Goal: Check status: Check status

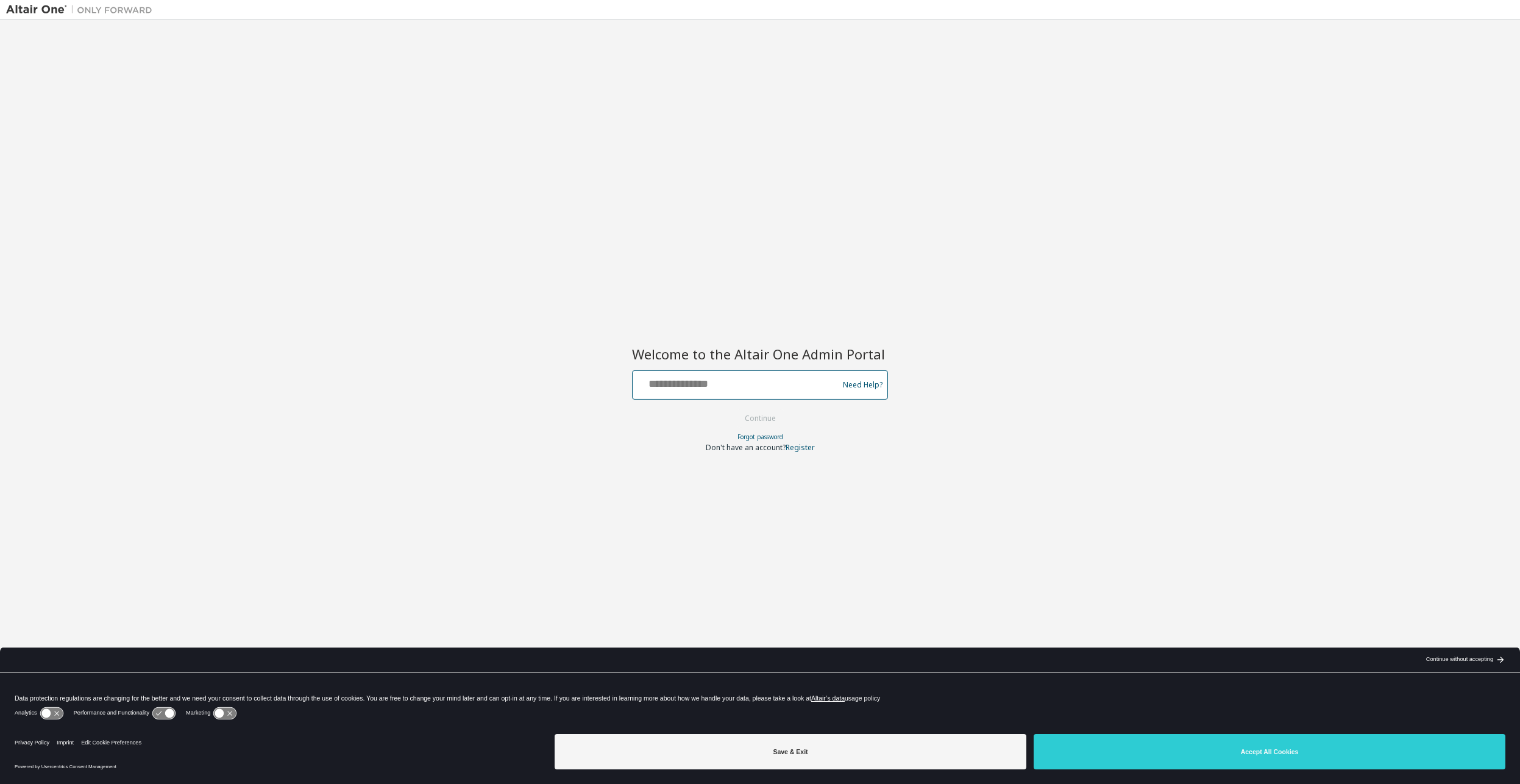
click at [706, 389] on input "text" at bounding box center [736, 382] width 199 height 18
type input "**********"
click at [766, 427] on button "Continue" at bounding box center [760, 419] width 56 height 19
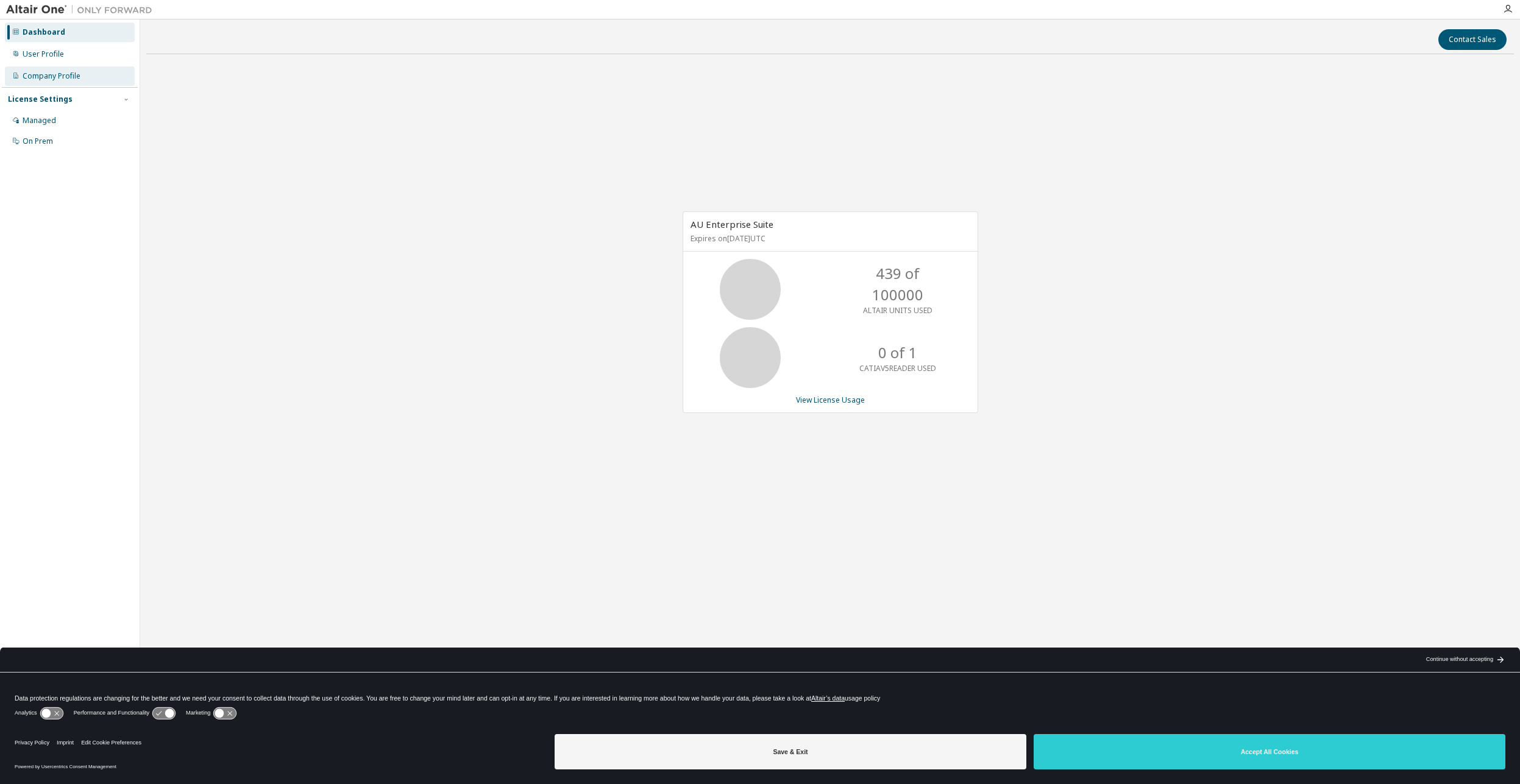
click at [54, 76] on div "Company Profile" at bounding box center [51, 76] width 58 height 10
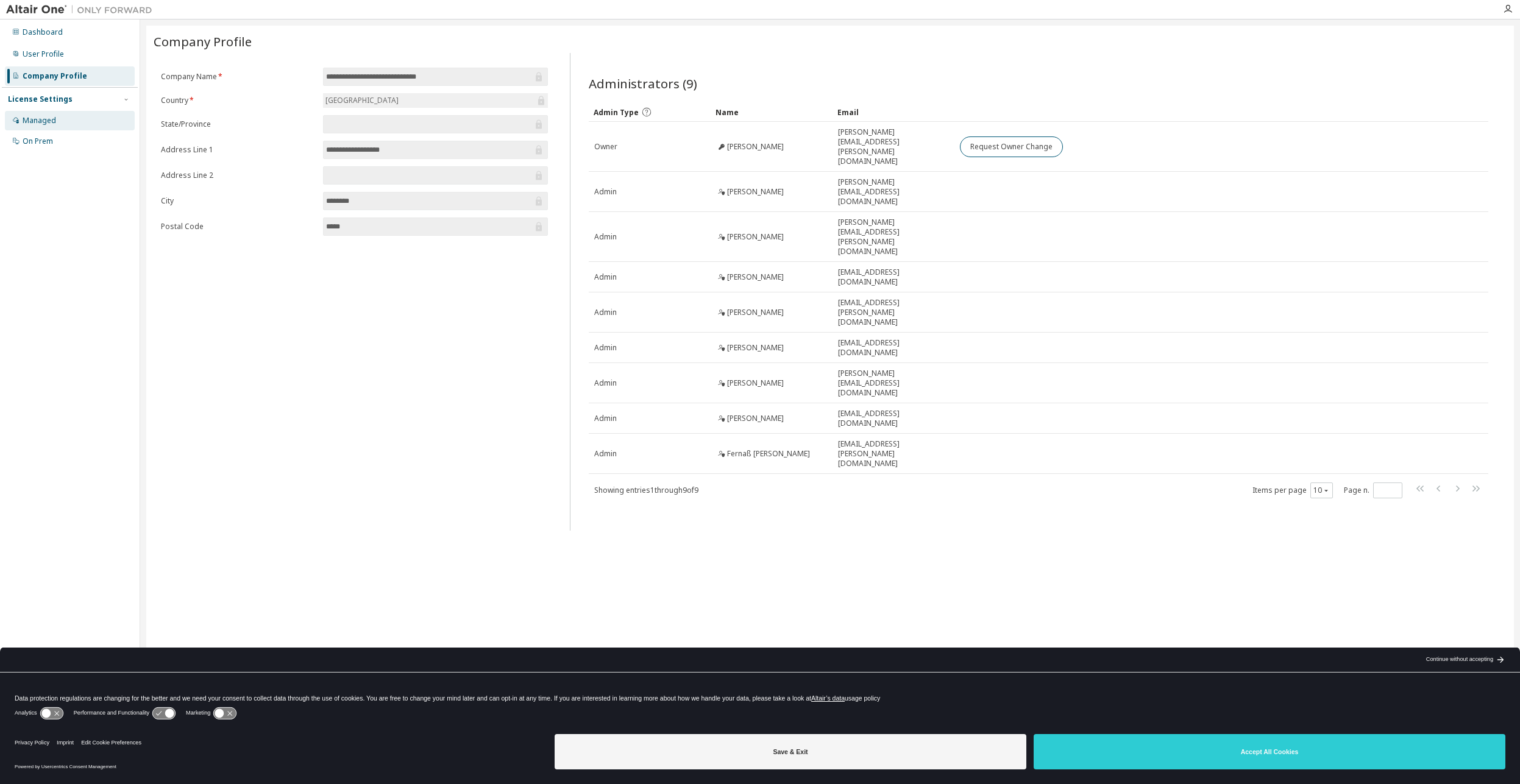
click at [54, 126] on div "Managed" at bounding box center [70, 120] width 130 height 19
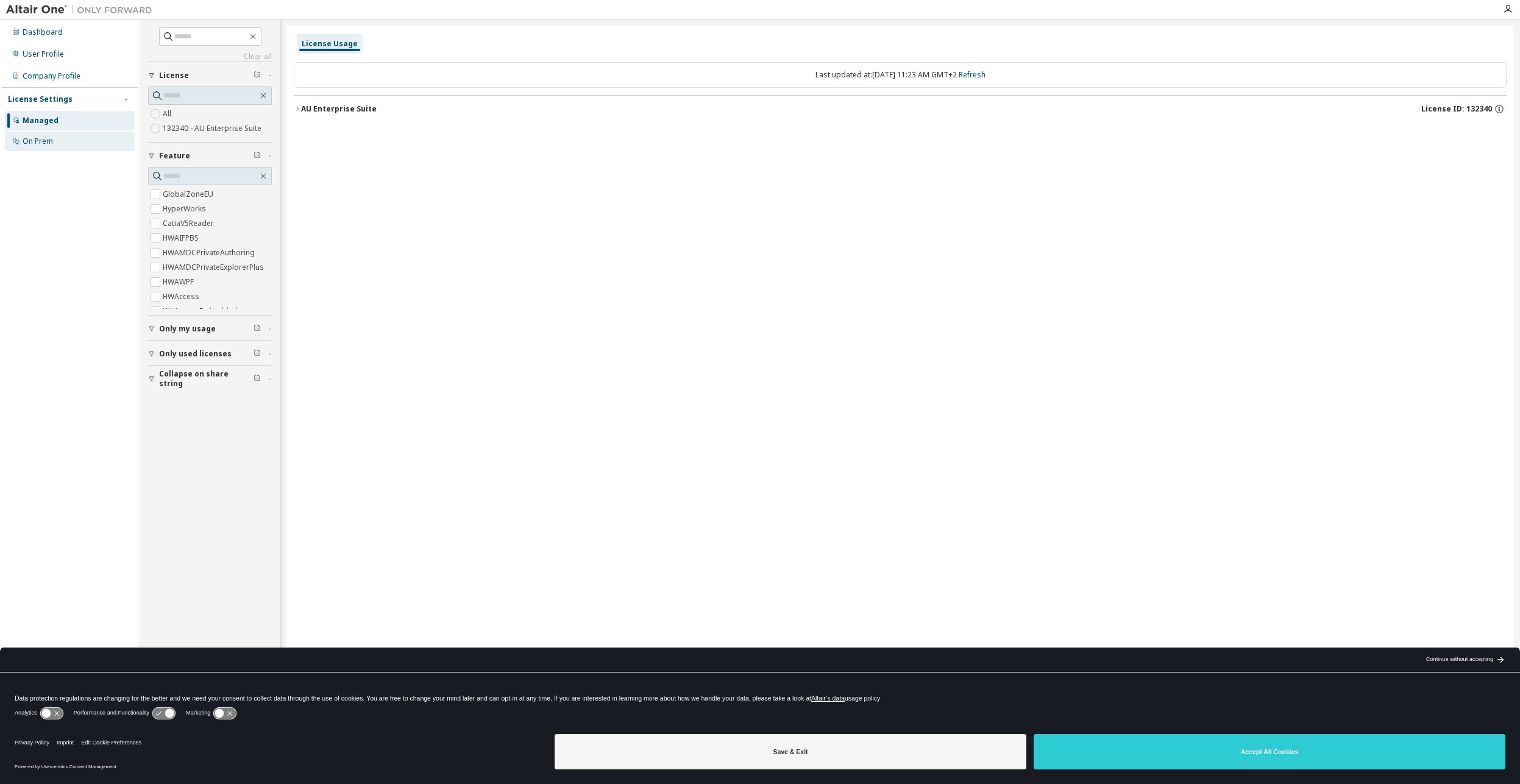
click at [54, 141] on div "On Prem" at bounding box center [70, 141] width 130 height 19
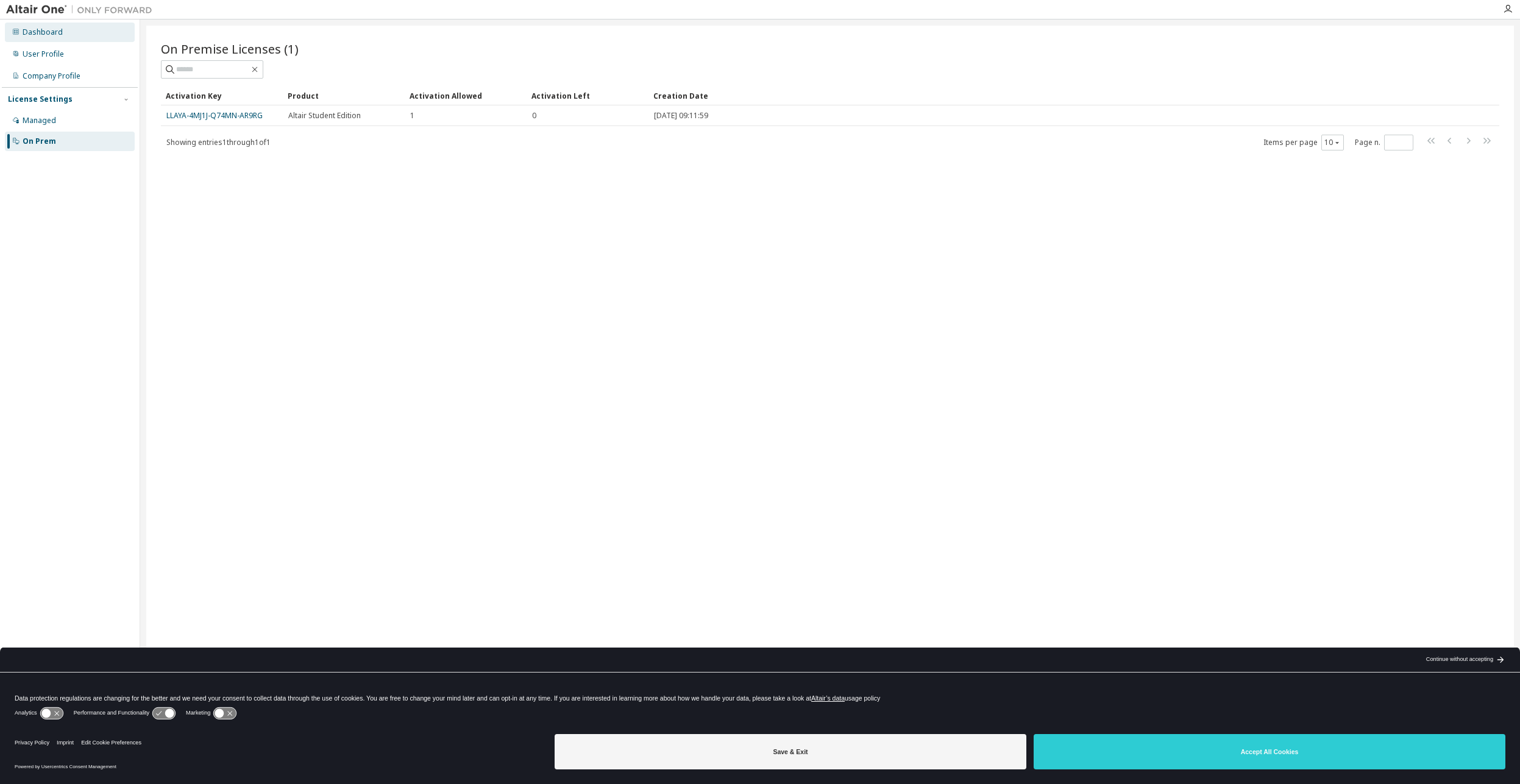
click at [59, 29] on div "Dashboard" at bounding box center [43, 32] width 40 height 10
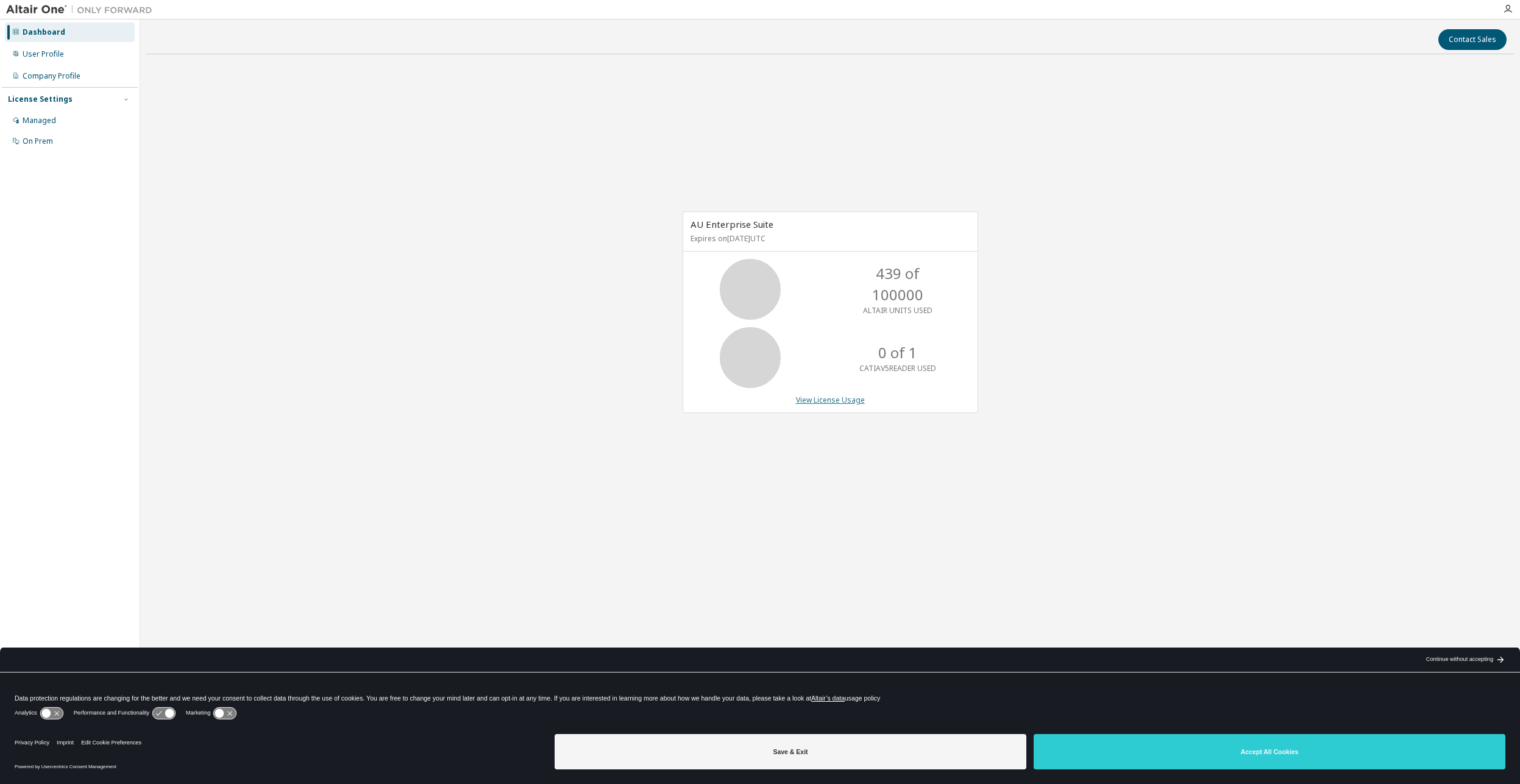
click at [830, 397] on link "View License Usage" at bounding box center [830, 400] width 69 height 10
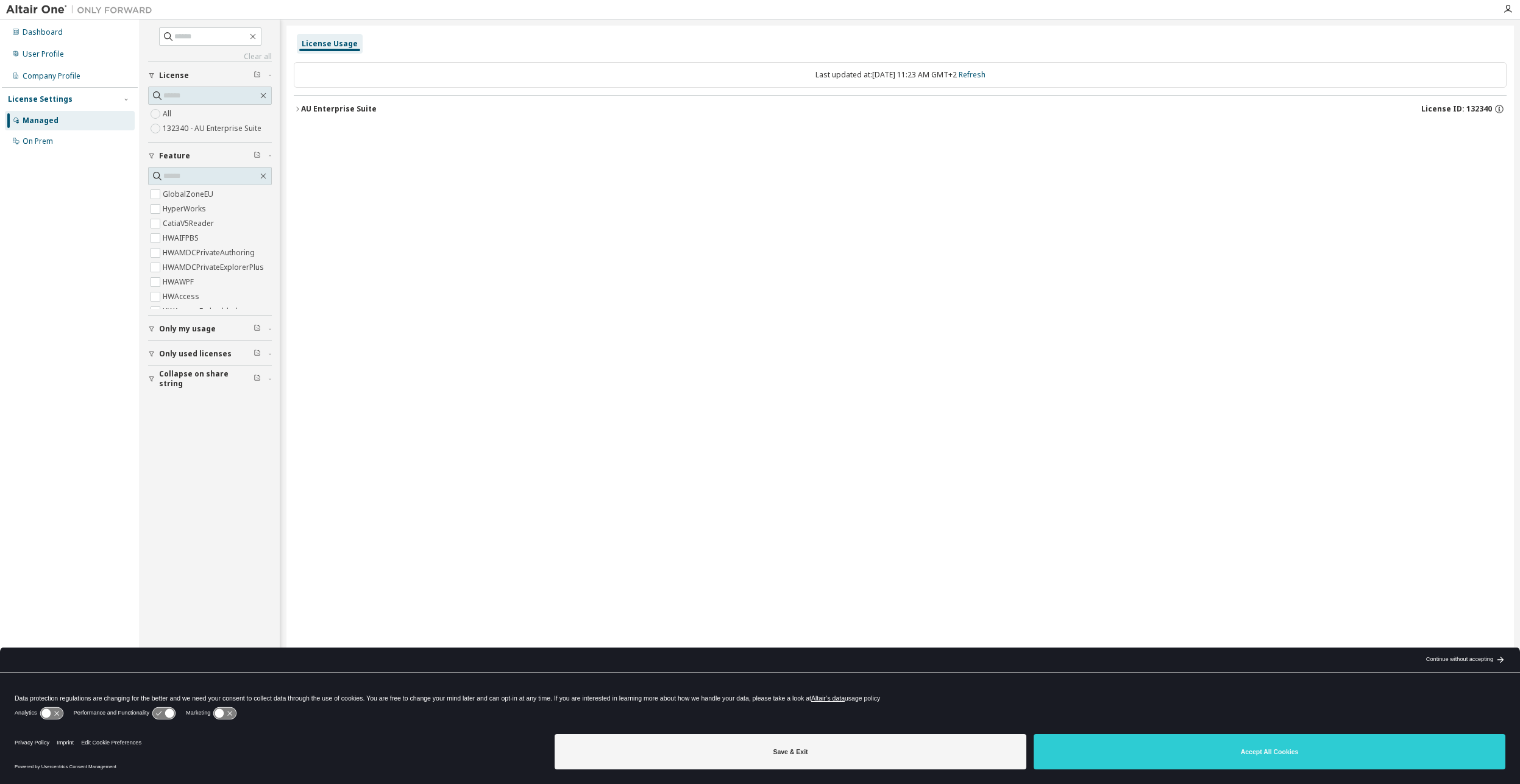
drag, startPoint x: 949, startPoint y: 117, endPoint x: 1011, endPoint y: 367, distance: 257.6
click at [1010, 361] on div "License Usage Last updated at: Tue 2025-09-09 11:23 AM GMT+2 Refresh AU Enterpr…" at bounding box center [900, 384] width 1227 height 717
click at [307, 113] on div "AU Enterprise Suite" at bounding box center [339, 109] width 76 height 10
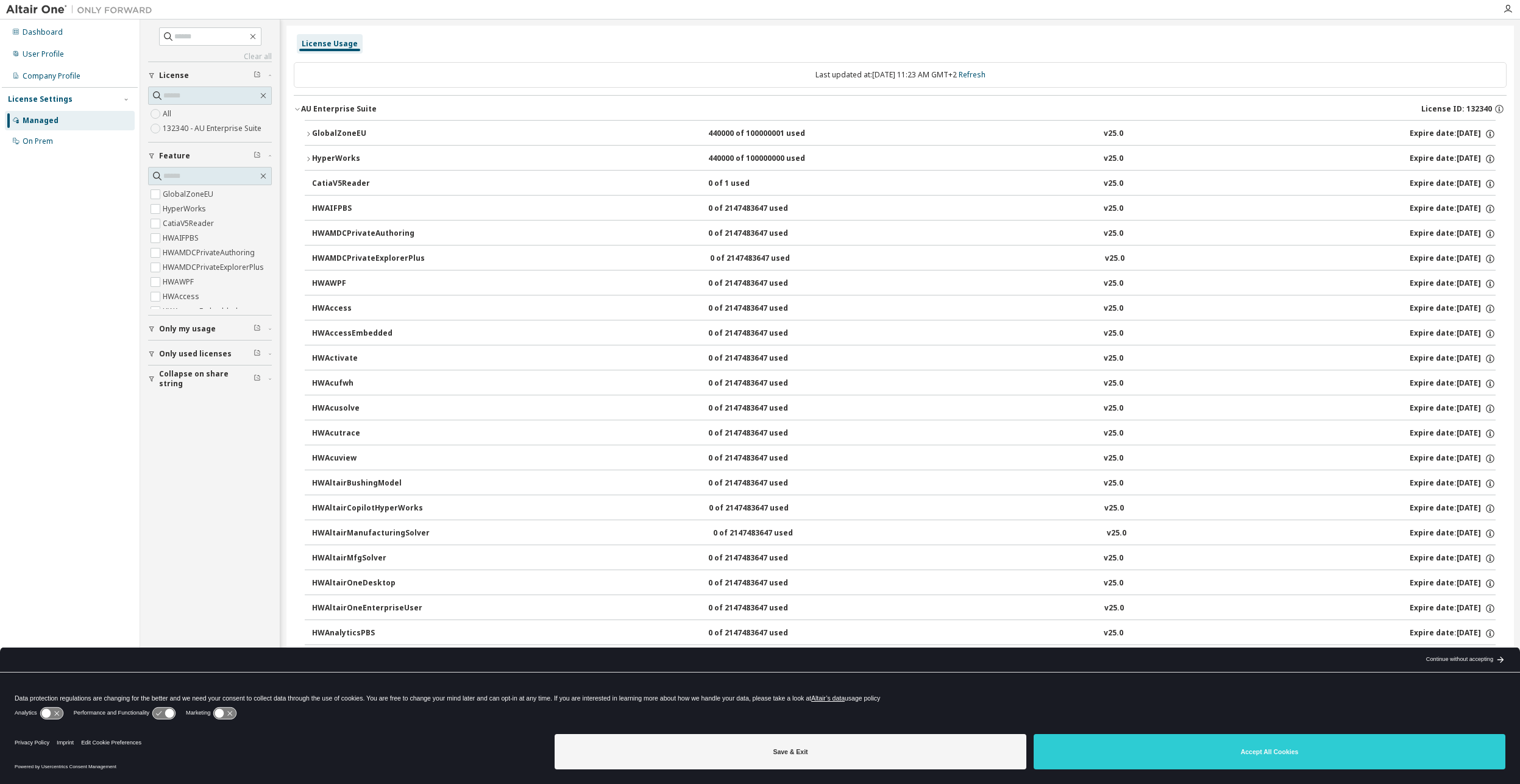
click at [309, 162] on icon "button" at bounding box center [308, 159] width 7 height 7
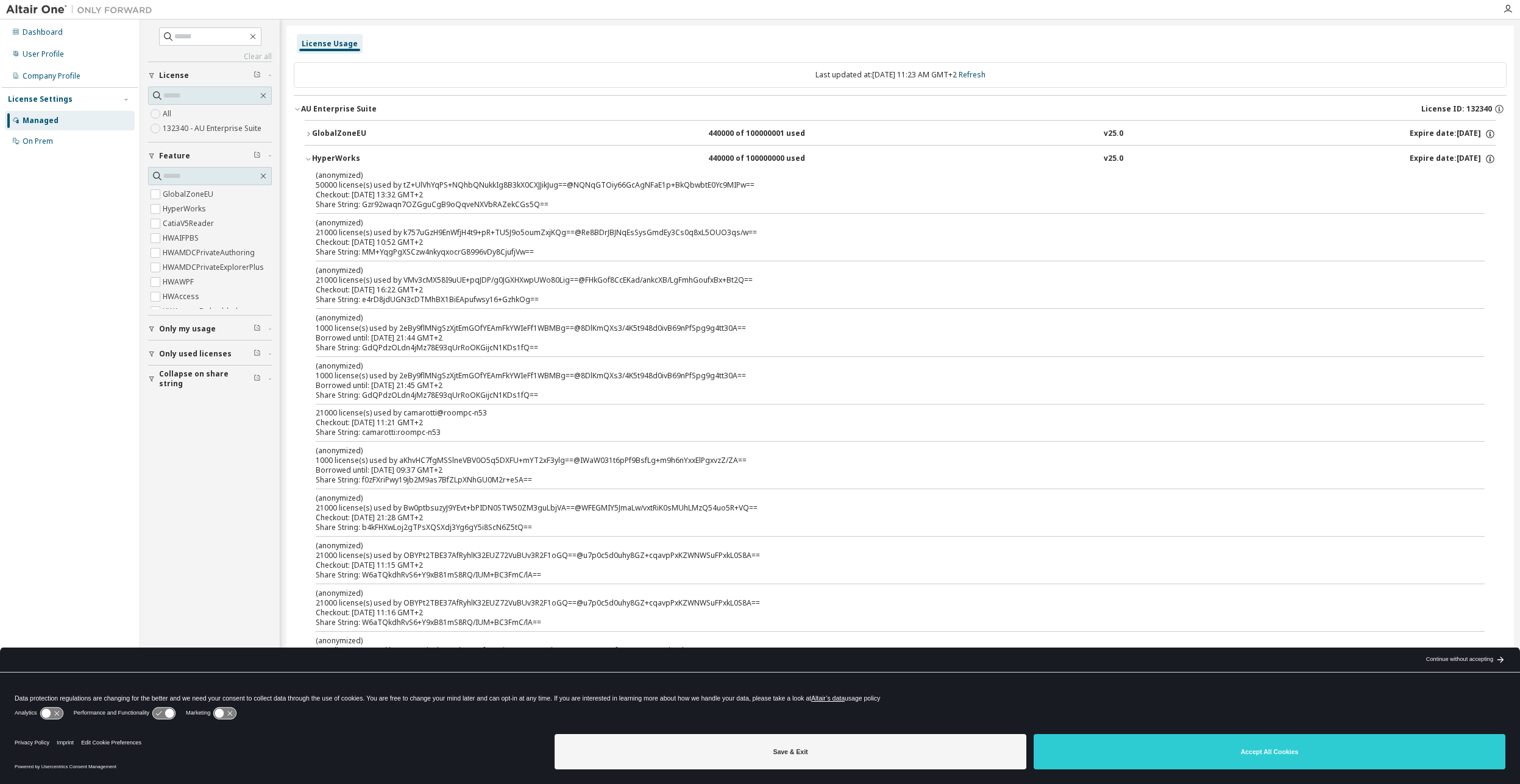
click at [309, 162] on icon "button" at bounding box center [308, 159] width 7 height 7
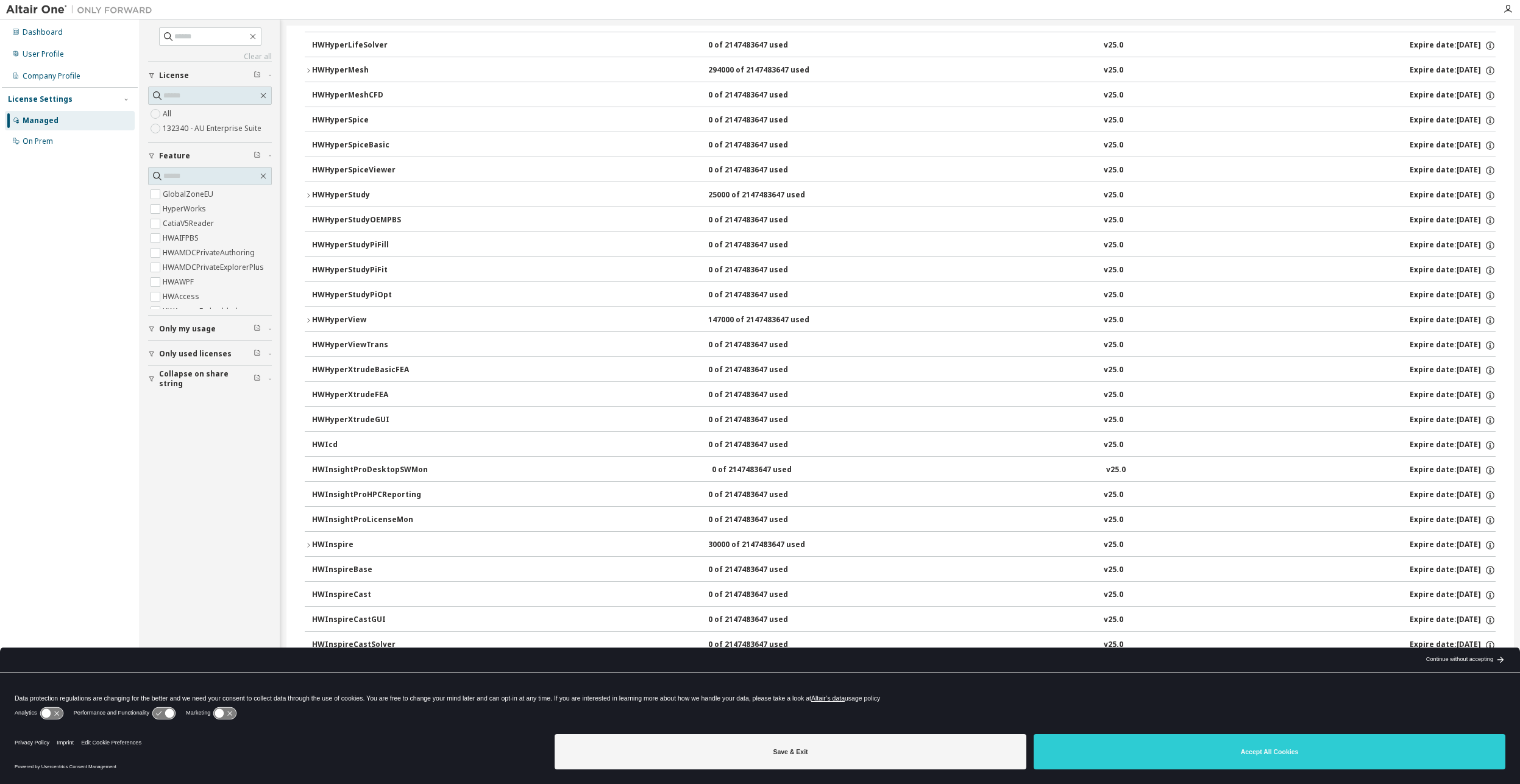
scroll to position [2704, 0]
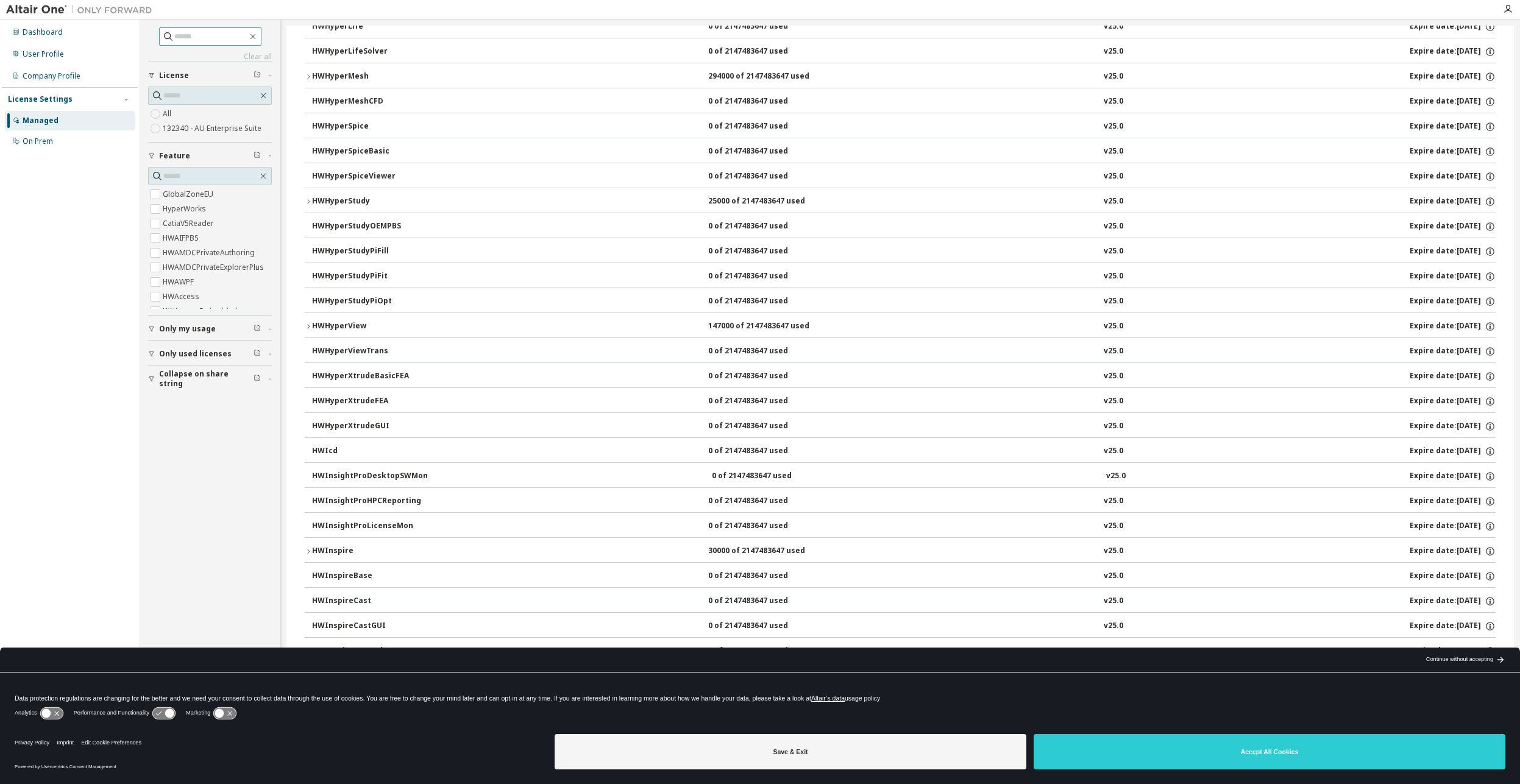
click at [189, 39] on input "text" at bounding box center [211, 36] width 73 height 12
type input "******"
click at [310, 74] on icon "button" at bounding box center [308, 76] width 7 height 7
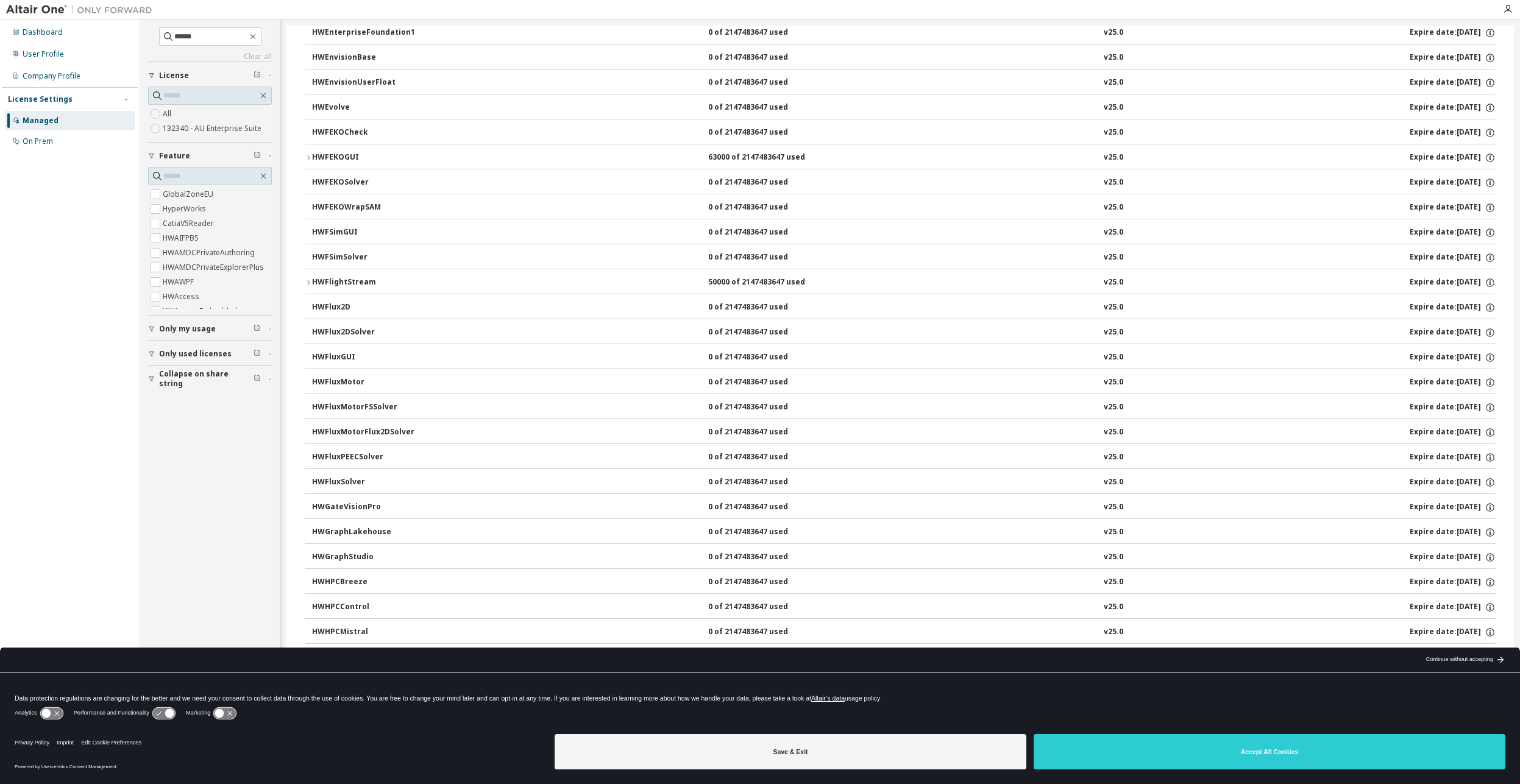
scroll to position [1900, 0]
